Goal: Information Seeking & Learning: Learn about a topic

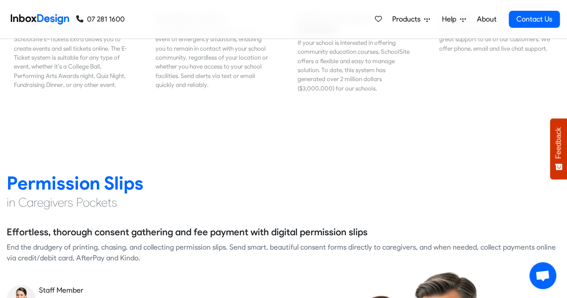
scroll to position [1166, 0]
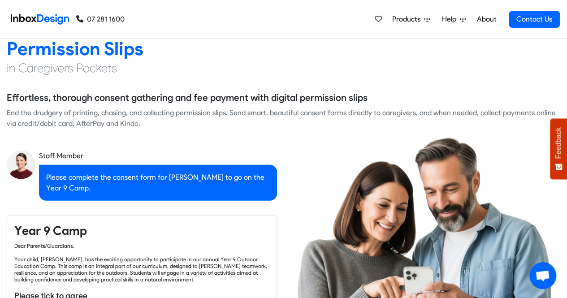
checkbox input "true"
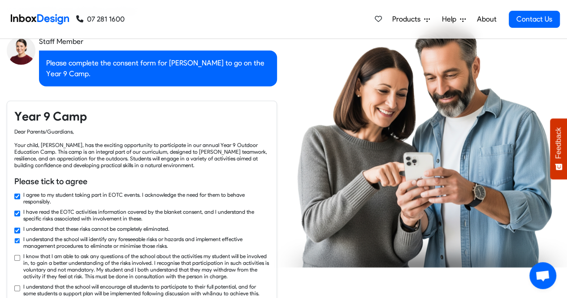
checkbox input "true"
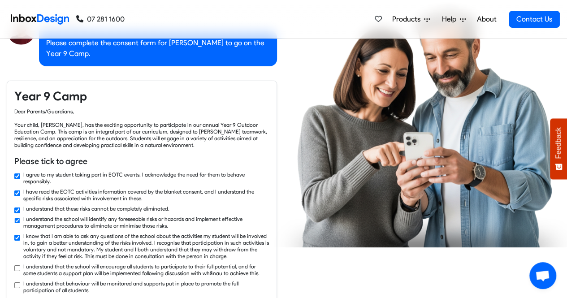
checkbox input "true"
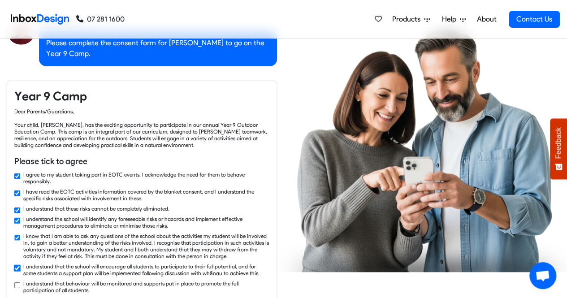
checkbox input "true"
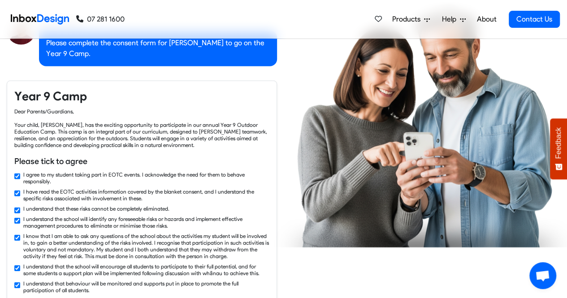
checkbox input "false"
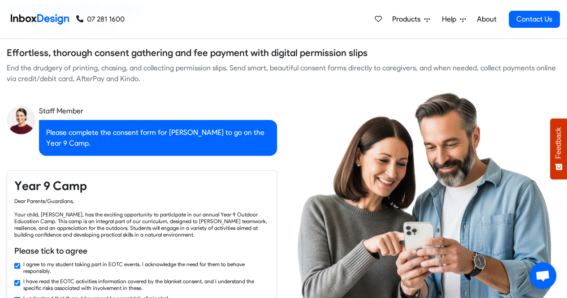
checkbox input "false"
checkbox input "true"
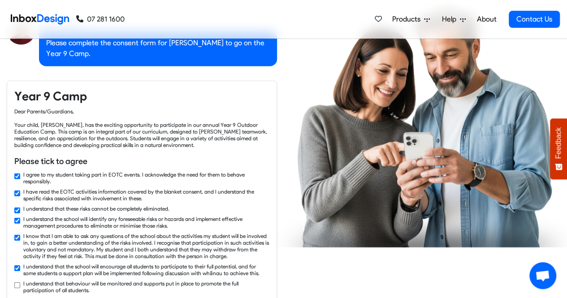
checkbox input "true"
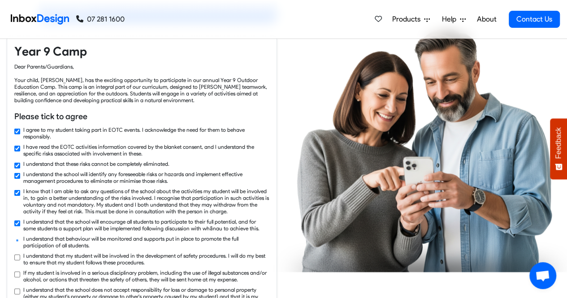
checkbox input "true"
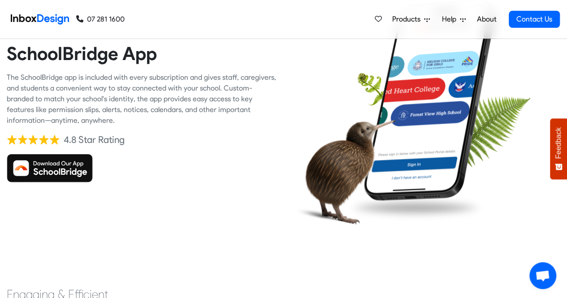
scroll to position [1838, 0]
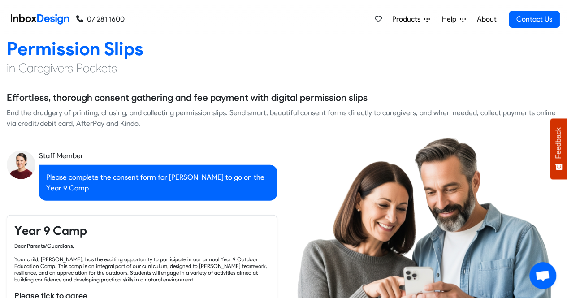
checkbox input "false"
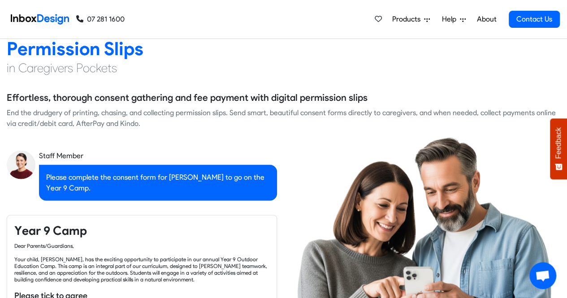
checkbox input "false"
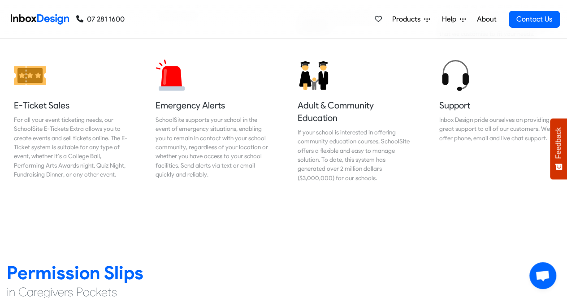
checkbox input "false"
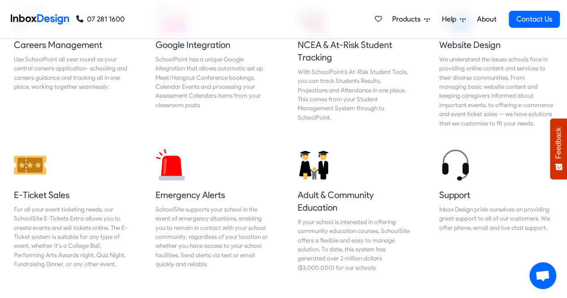
checkbox input "false"
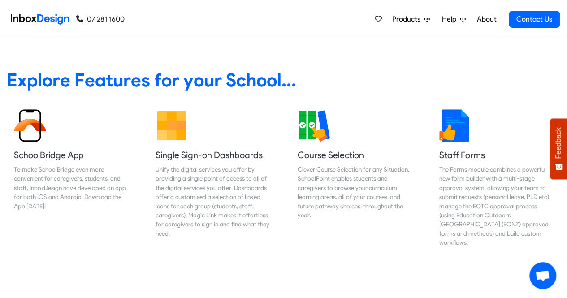
scroll to position [90, 0]
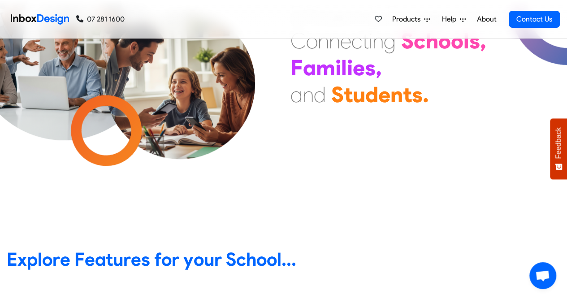
click at [407, 16] on span "Products" at bounding box center [408, 19] width 32 height 11
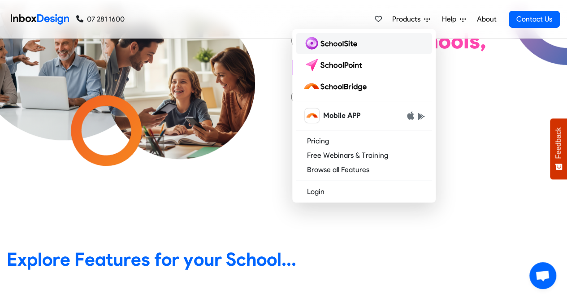
click at [343, 43] on img at bounding box center [332, 43] width 58 height 14
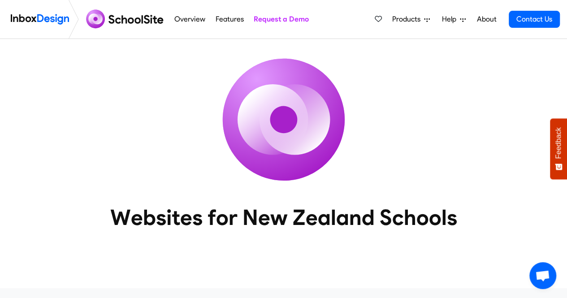
click at [412, 18] on span "Products" at bounding box center [408, 19] width 32 height 11
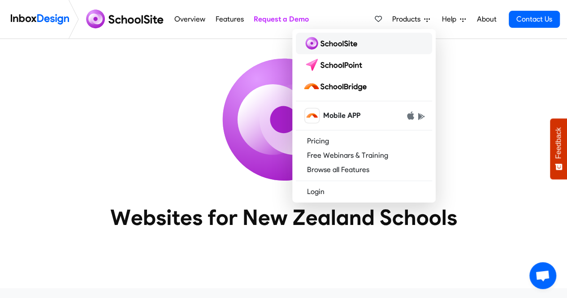
click at [352, 44] on img at bounding box center [332, 43] width 58 height 14
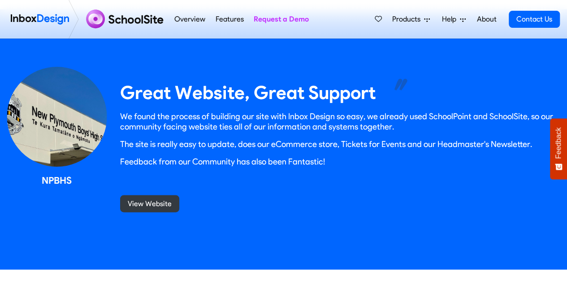
scroll to position [717, 0]
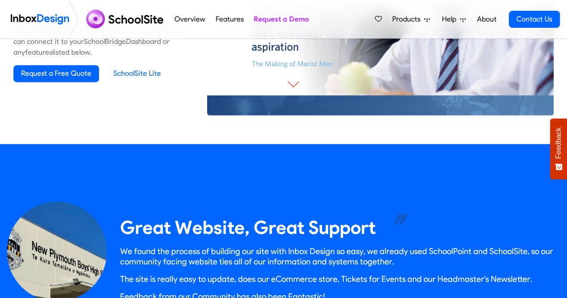
drag, startPoint x: 388, startPoint y: 104, endPoint x: 390, endPoint y: 100, distance: 4.6
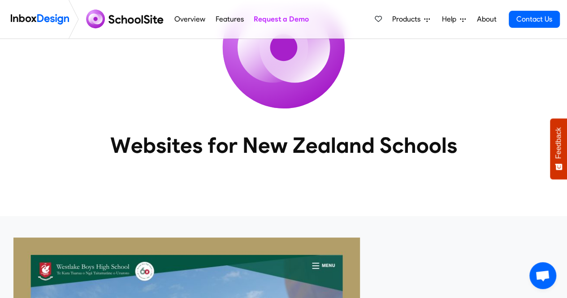
scroll to position [0, 0]
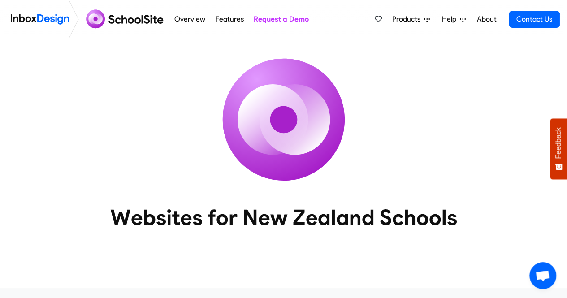
click at [140, 22] on img at bounding box center [125, 20] width 87 height 22
click at [22, 16] on img at bounding box center [40, 19] width 58 height 18
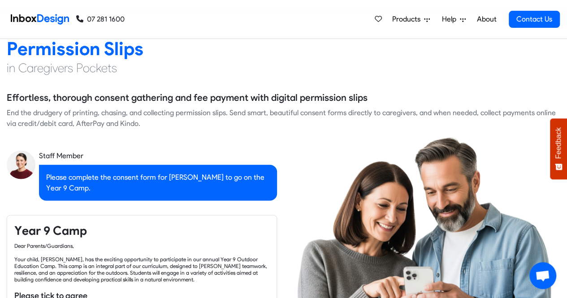
checkbox input "true"
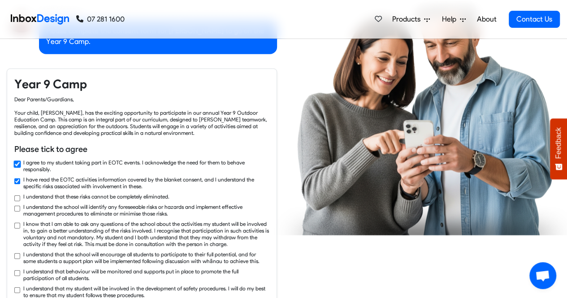
checkbox input "true"
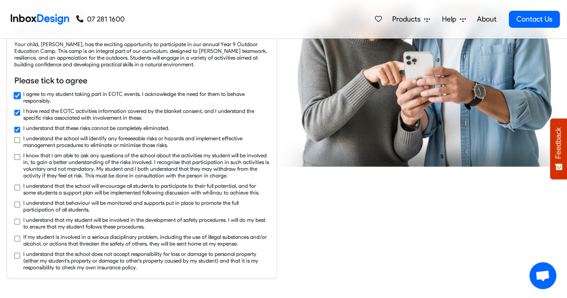
checkbox input "true"
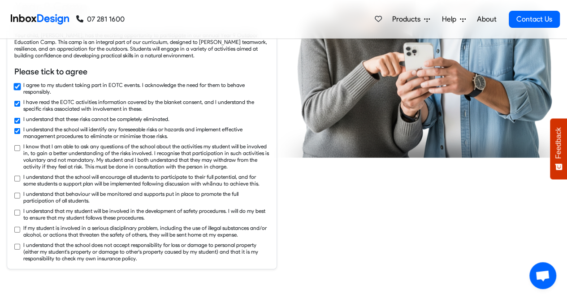
checkbox input "true"
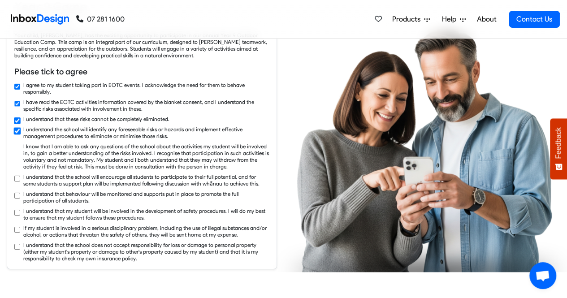
checkbox input "true"
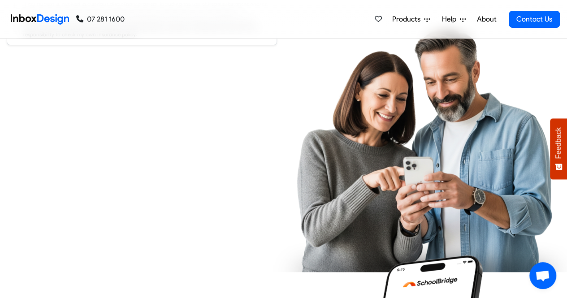
checkbox input "true"
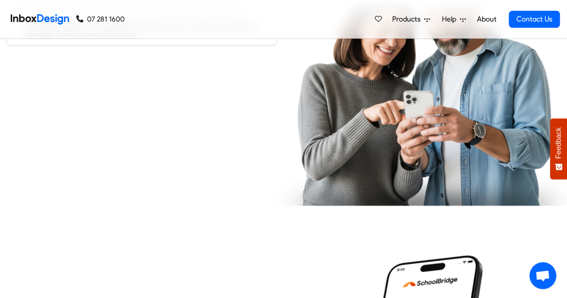
checkbox input "true"
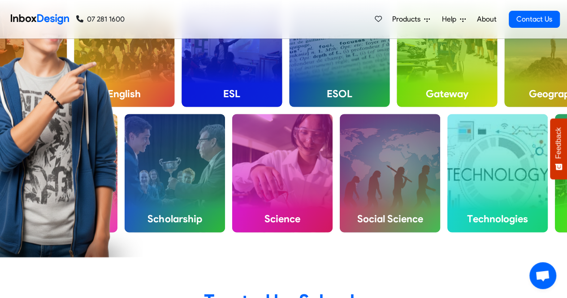
scroll to position [2152, 0]
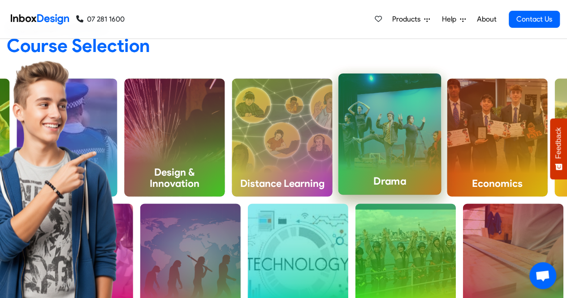
click at [384, 130] on div "Drama" at bounding box center [390, 133] width 103 height 121
click at [381, 131] on div "Drama" at bounding box center [390, 133] width 103 height 121
click at [382, 145] on div "Drama" at bounding box center [390, 133] width 103 height 121
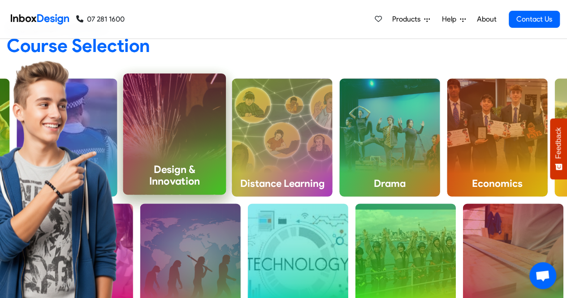
click at [173, 161] on h4 "Design & Innovation" at bounding box center [174, 175] width 103 height 38
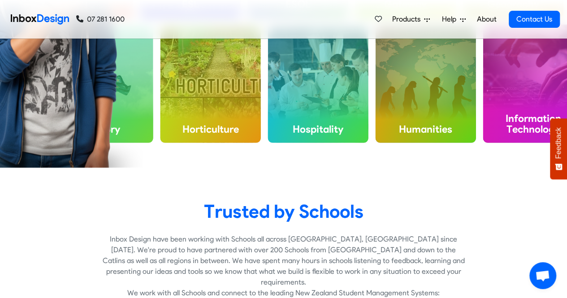
scroll to position [2242, 0]
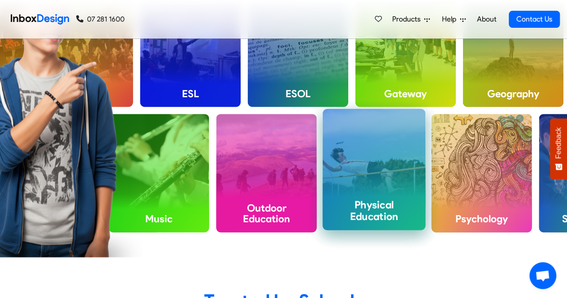
click at [379, 197] on h4 "Physical Education" at bounding box center [374, 211] width 103 height 38
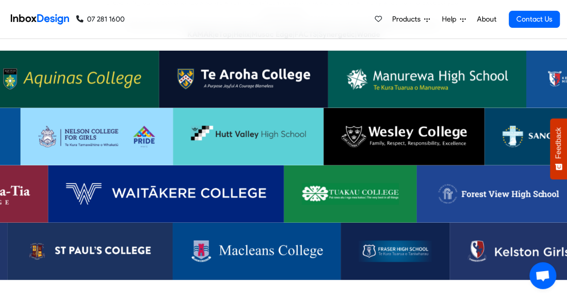
scroll to position [2556, 0]
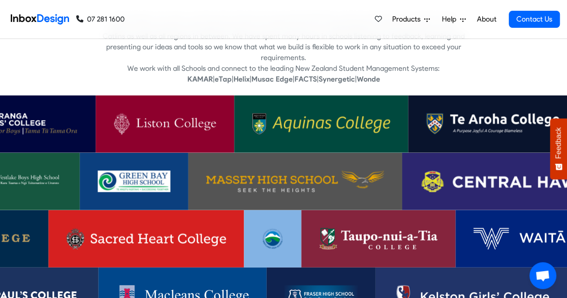
click at [41, 113] on img at bounding box center [12, 124] width 131 height 22
